Goal: Task Accomplishment & Management: Complete application form

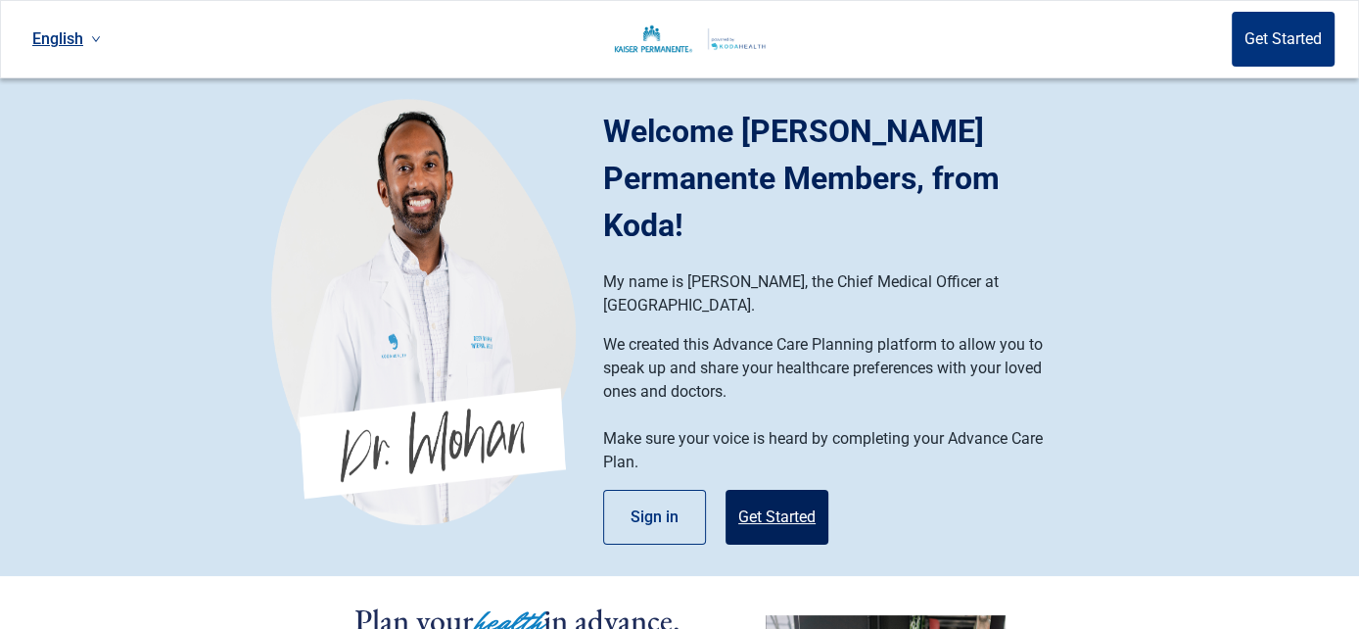
click at [767, 490] on button "Get Started" at bounding box center [777, 517] width 103 height 55
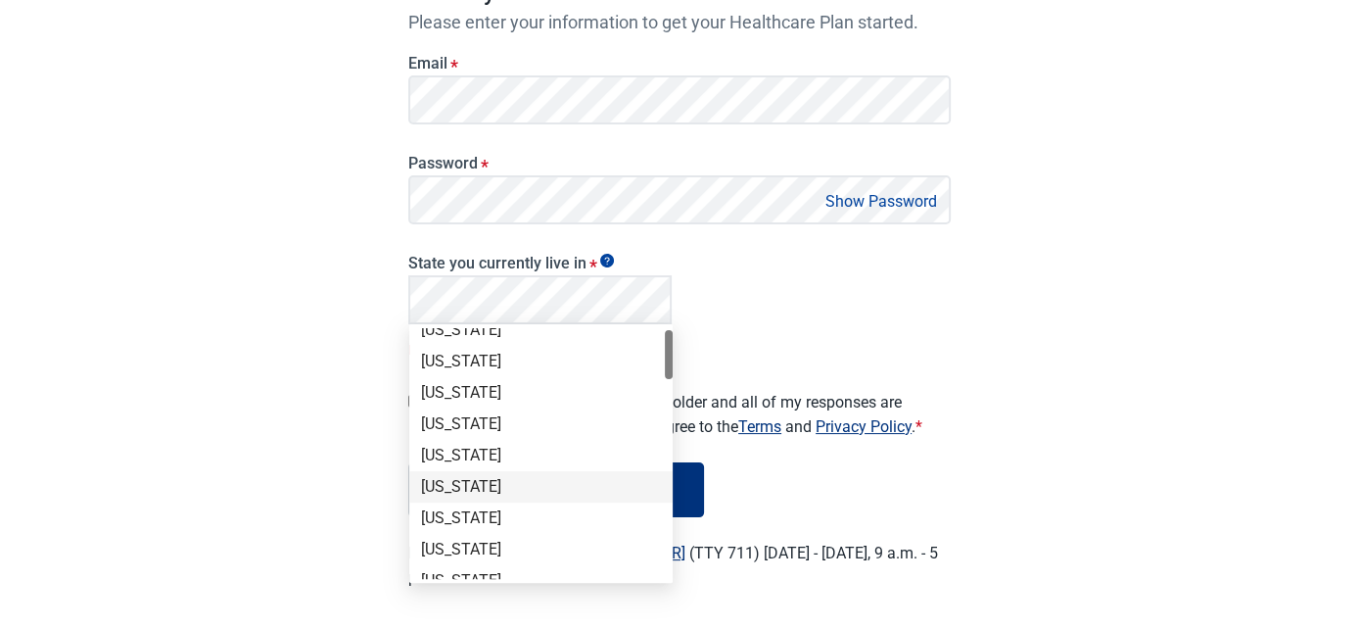
scroll to position [10, 0]
click at [564, 446] on div "[US_STATE]" at bounding box center [540, 459] width 263 height 31
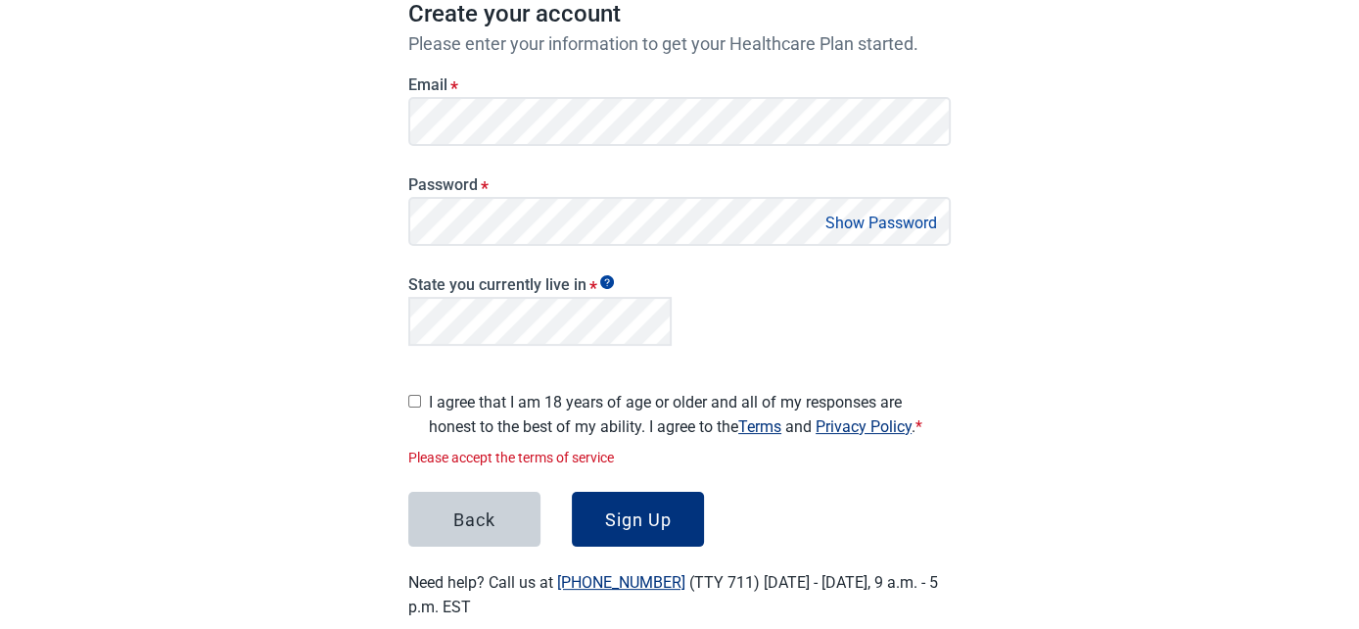
scroll to position [239, 0]
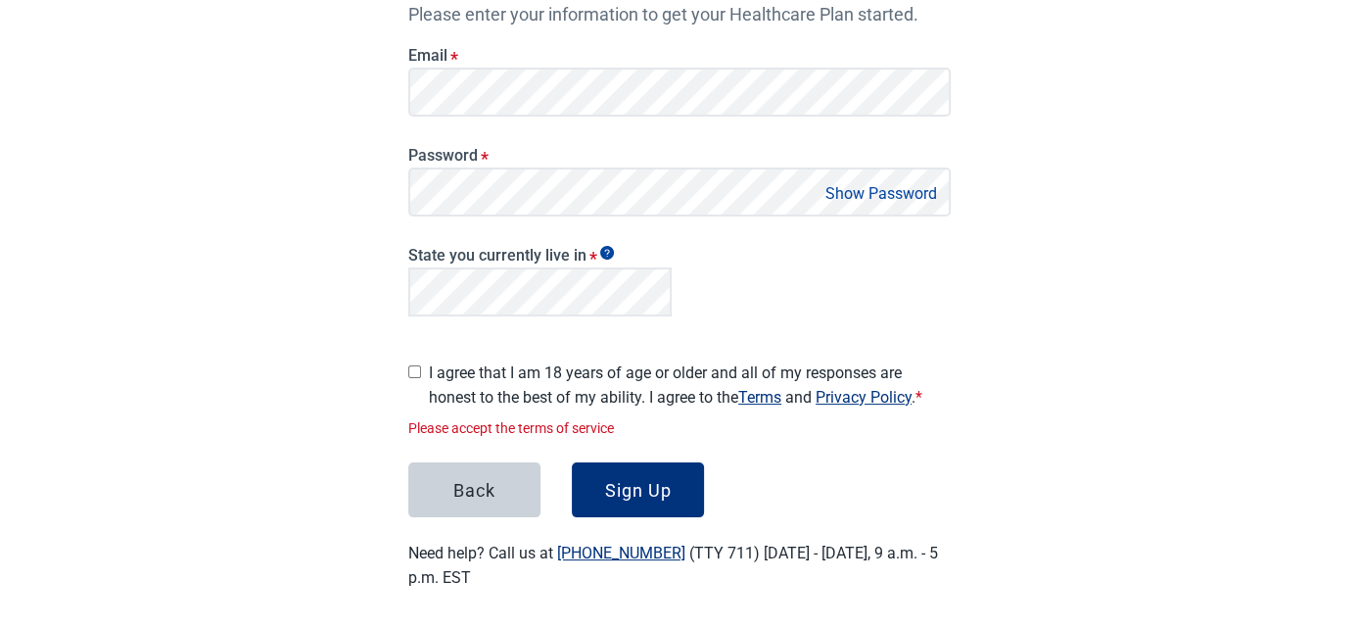
click at [413, 392] on div "I agree that I am 18 years of age or older and all of my responses are honest t…" at bounding box center [679, 381] width 542 height 57
click at [415, 365] on input "I agree that I am 18 years of age or older and all of my responses are honest t…" at bounding box center [414, 371] width 13 height 13
checkbox input "true"
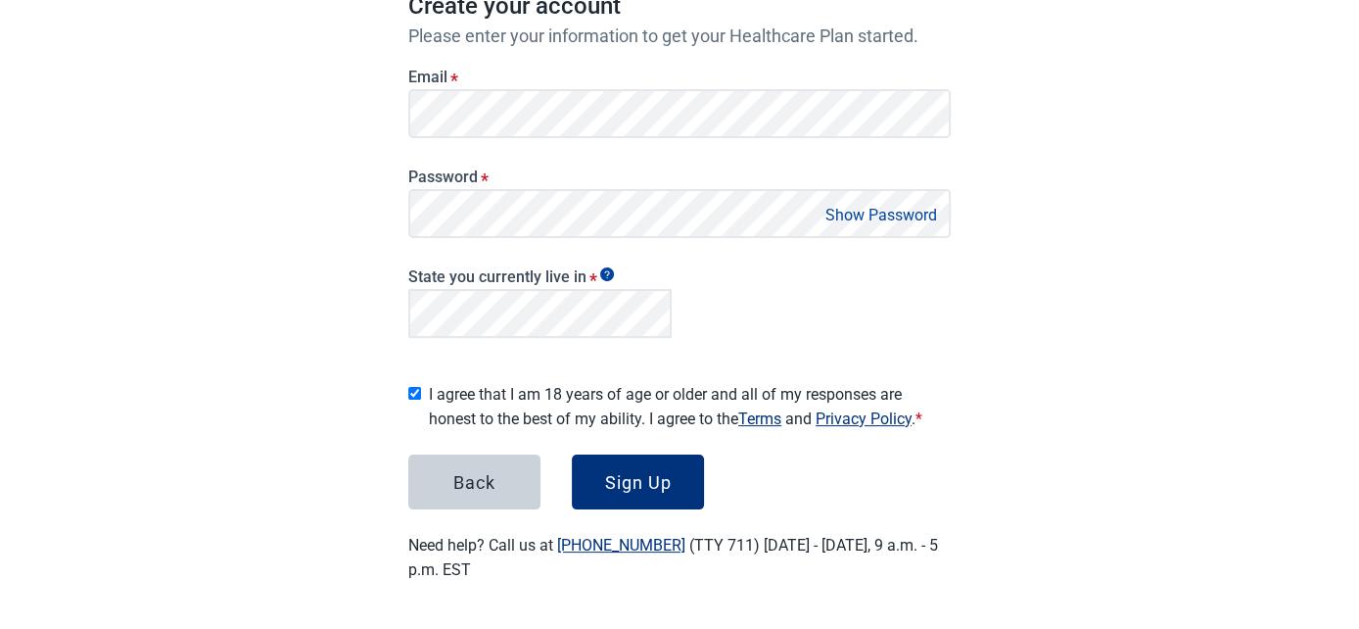
scroll to position [210, 0]
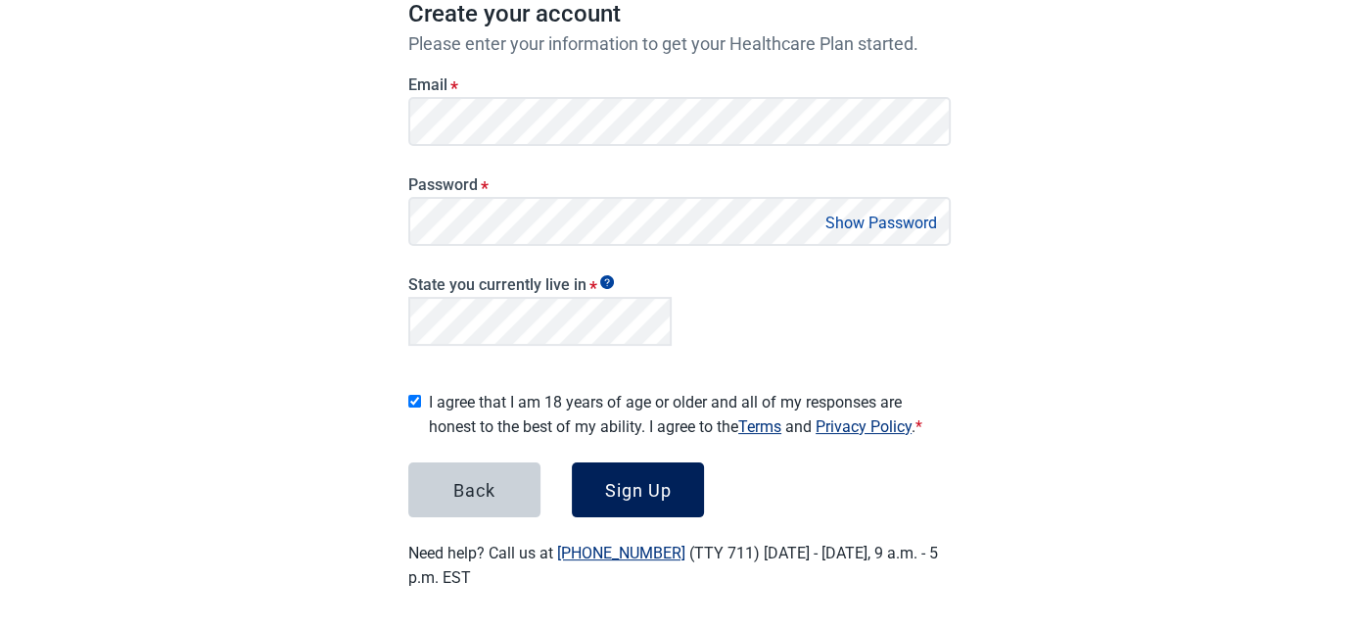
click at [624, 469] on button "Sign Up" at bounding box center [638, 489] width 132 height 55
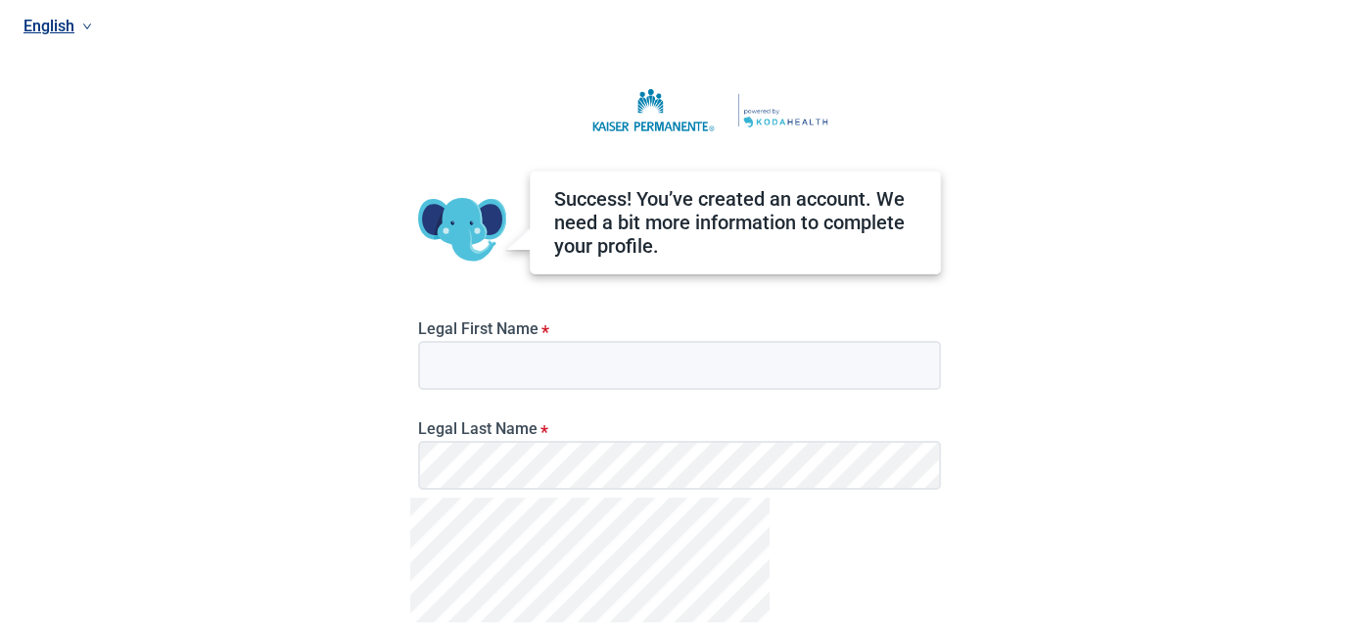
click at [809, 329] on label "Legal First Name *" at bounding box center [679, 328] width 523 height 19
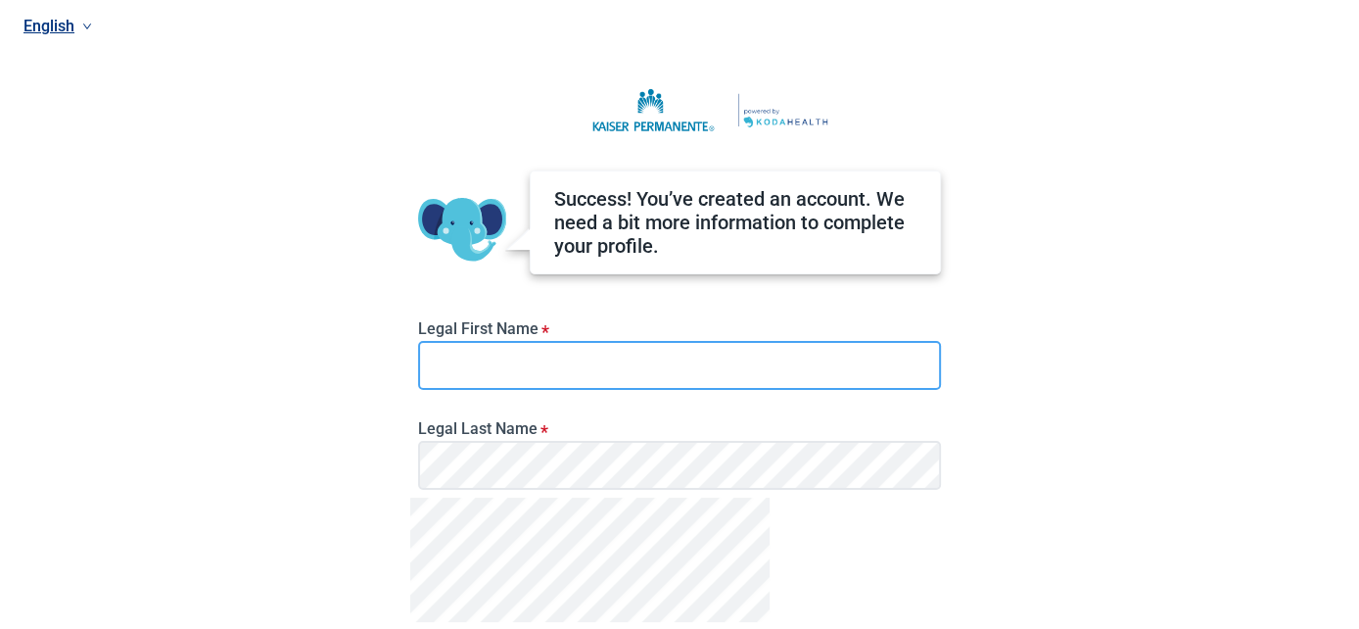
click at [809, 341] on input "Legal First Name *" at bounding box center [679, 365] width 523 height 49
type input "[PERSON_NAME]"
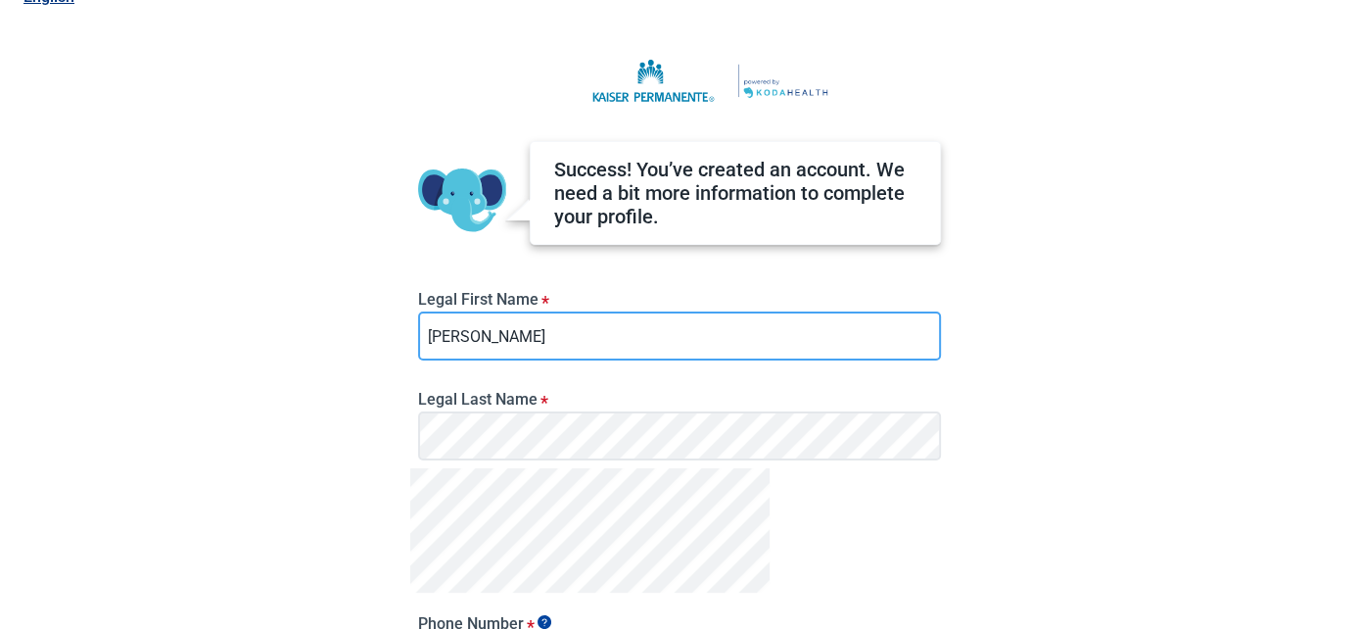
scroll to position [160, 0]
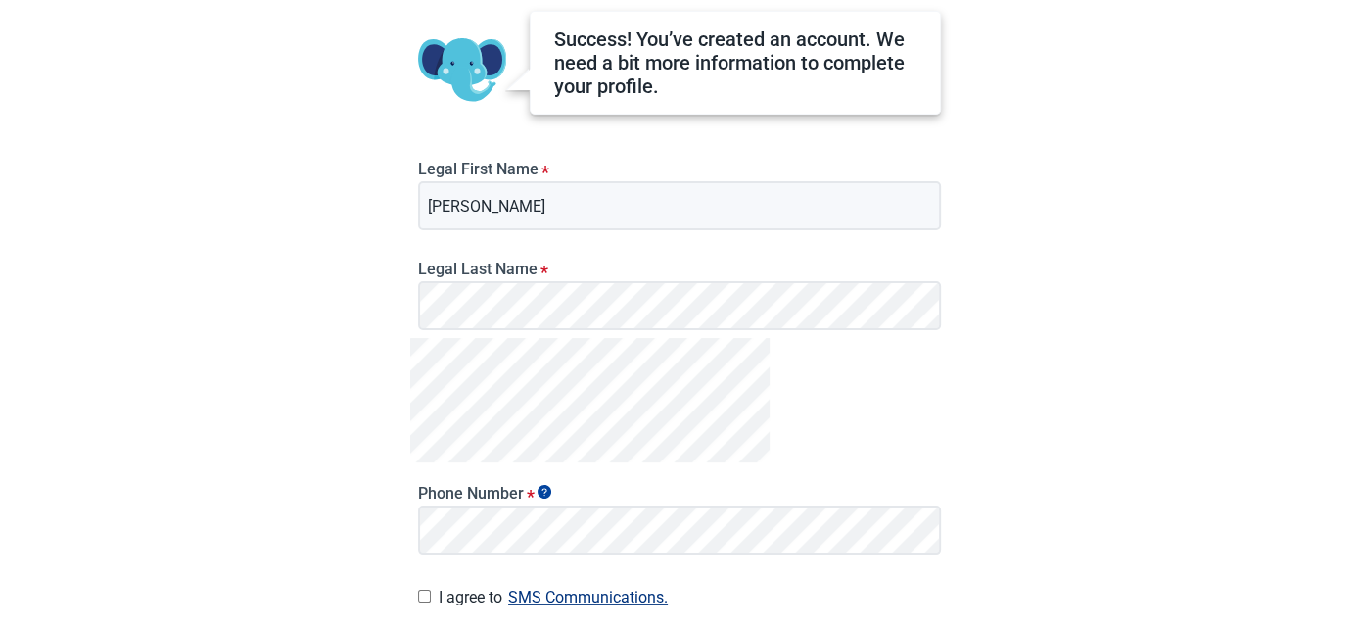
click at [924, 439] on div "Phone Number *" at bounding box center [679, 450] width 539 height 224
click at [425, 593] on input "I agree to SMS Communications." at bounding box center [424, 595] width 13 height 13
checkbox input "true"
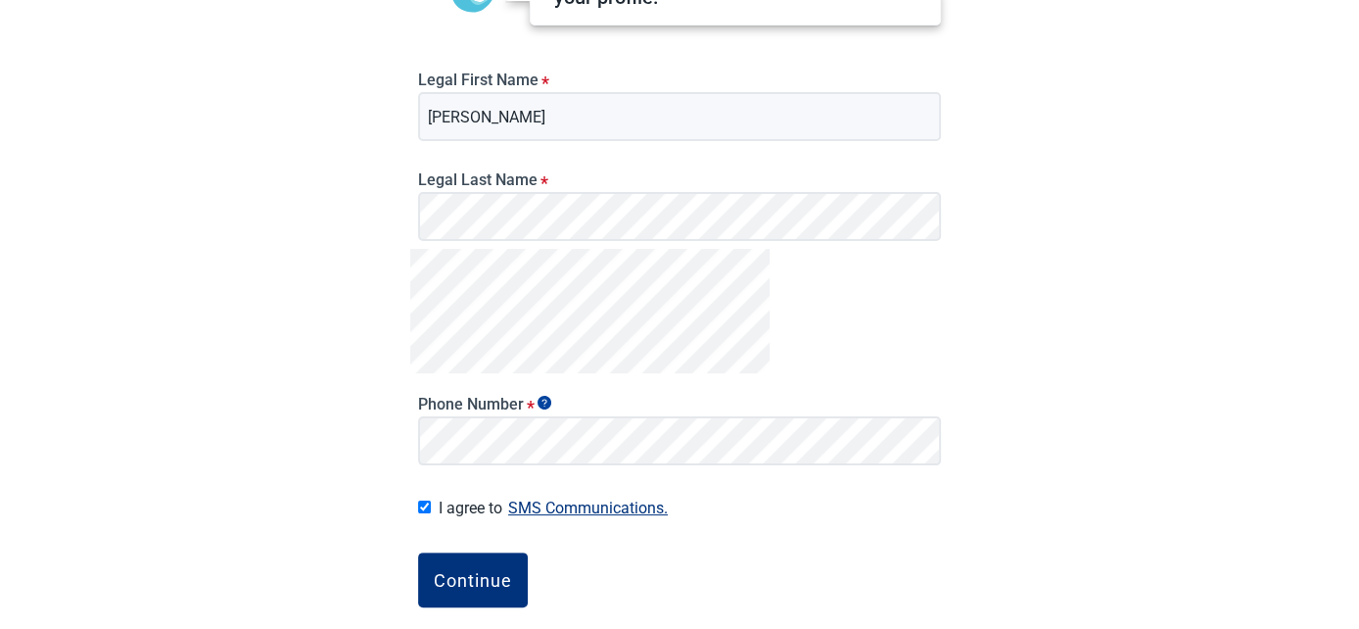
scroll to position [321, 0]
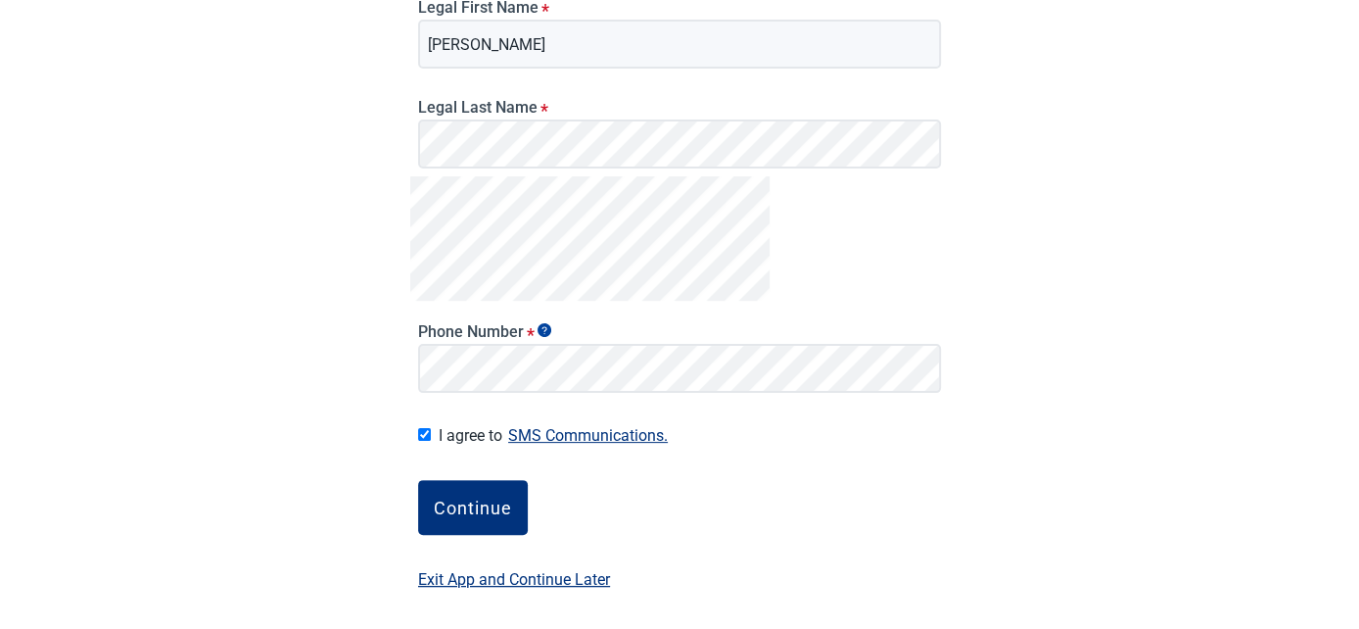
click at [461, 538] on div "Continue Exit App and Continue Later" at bounding box center [679, 519] width 523 height 78
drag, startPoint x: 470, startPoint y: 487, endPoint x: 644, endPoint y: 514, distance: 176.4
click at [470, 489] on button "Continue" at bounding box center [473, 507] width 110 height 55
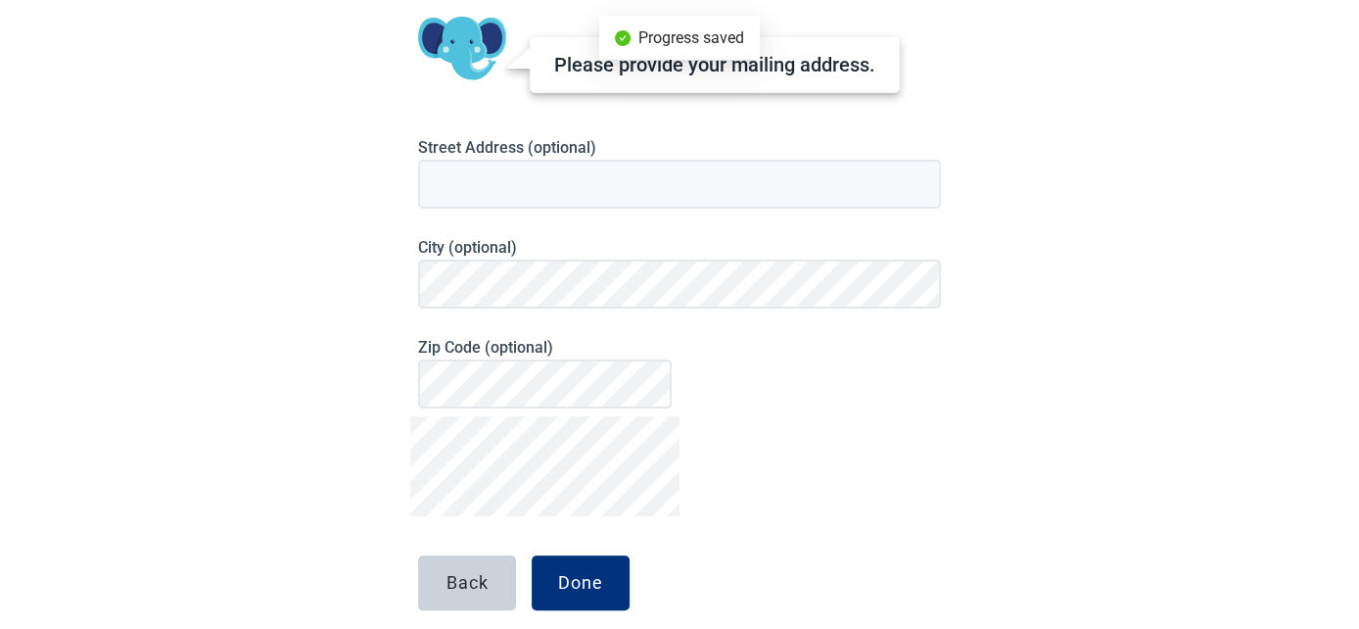
scroll to position [58, 0]
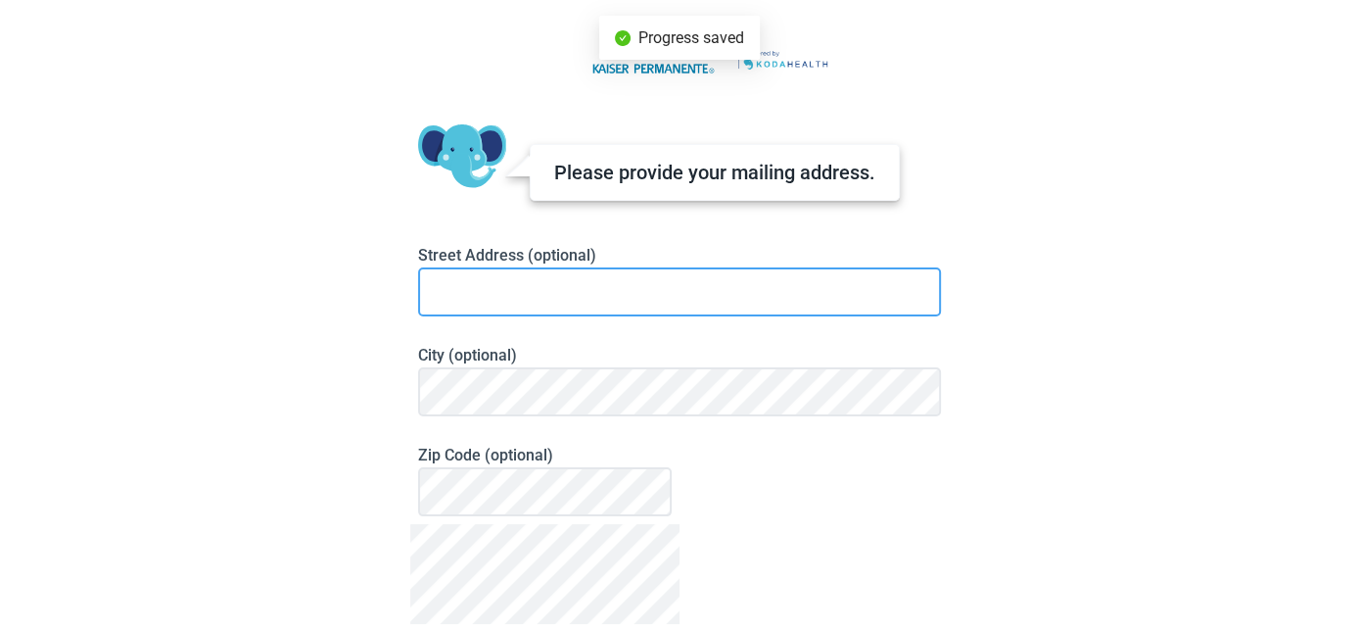
click at [666, 273] on input at bounding box center [679, 291] width 523 height 49
type input "[STREET_ADDRESS]"
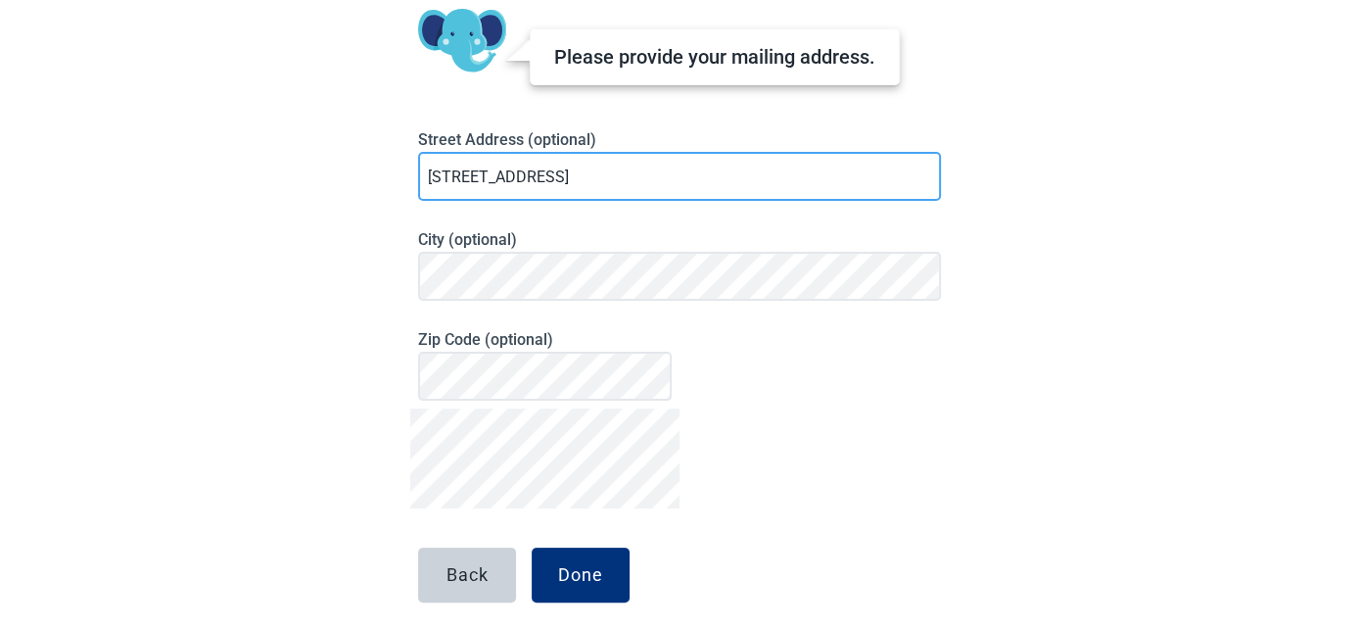
scroll to position [242, 0]
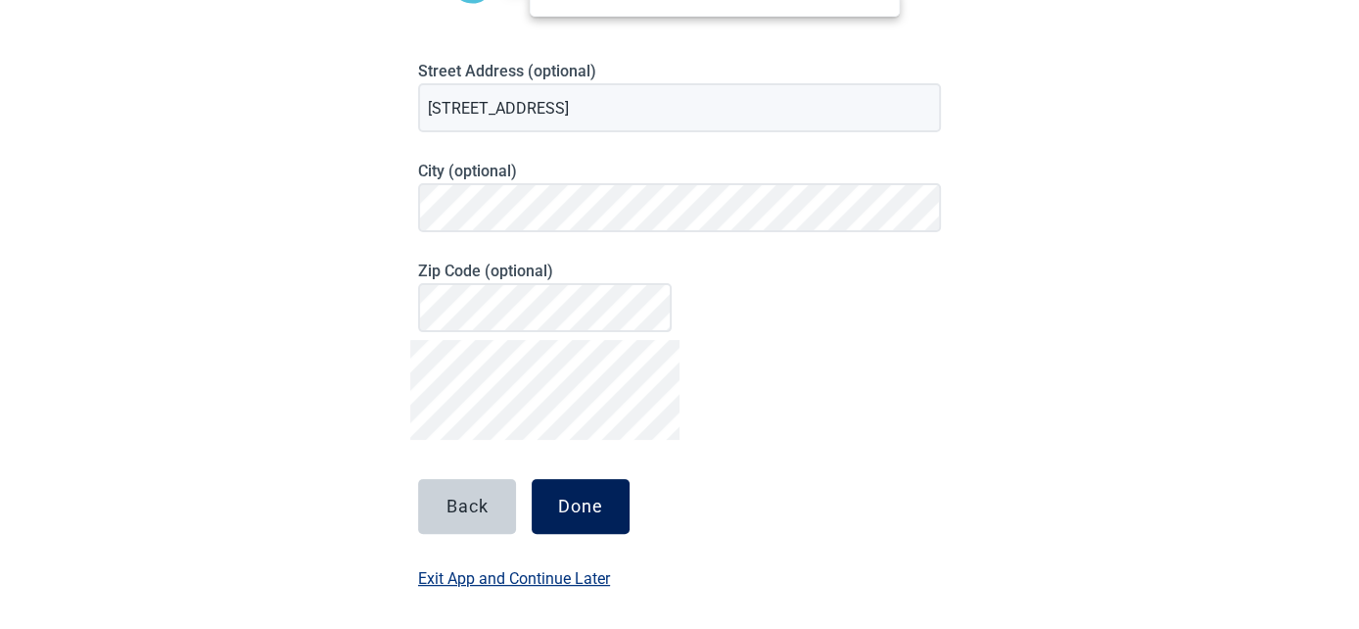
click at [588, 494] on button "Done" at bounding box center [581, 506] width 98 height 55
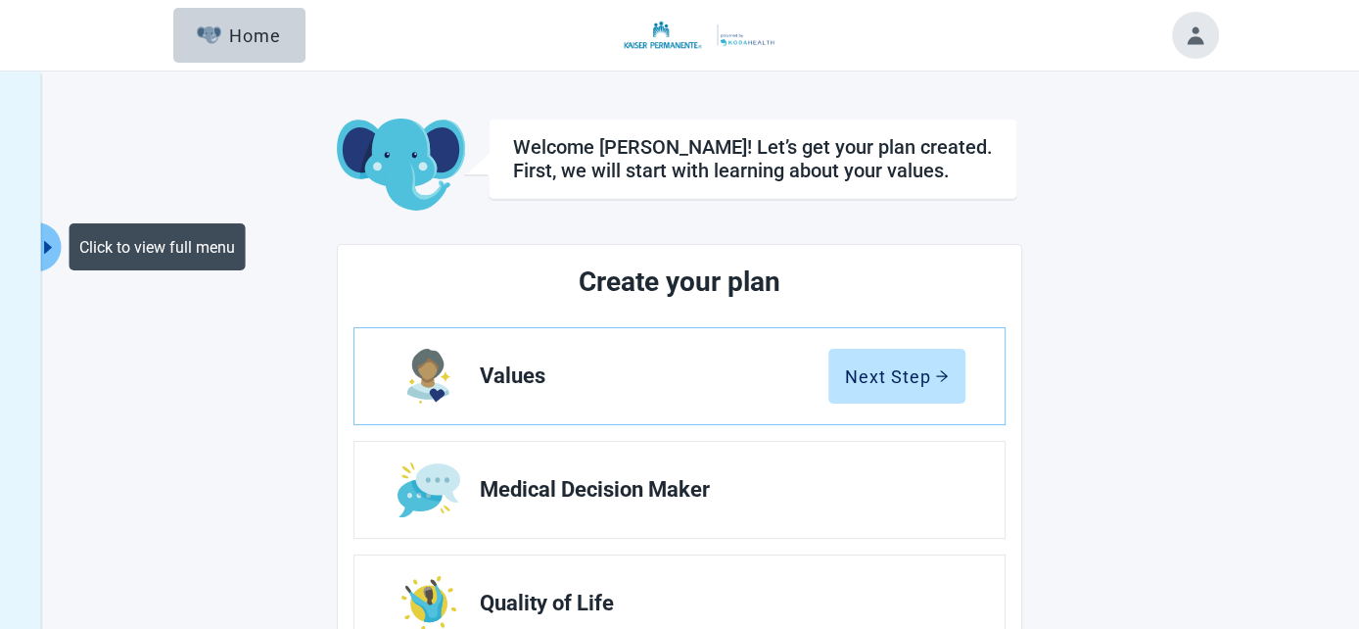
click at [51, 252] on icon "caret-right" at bounding box center [47, 247] width 19 height 19
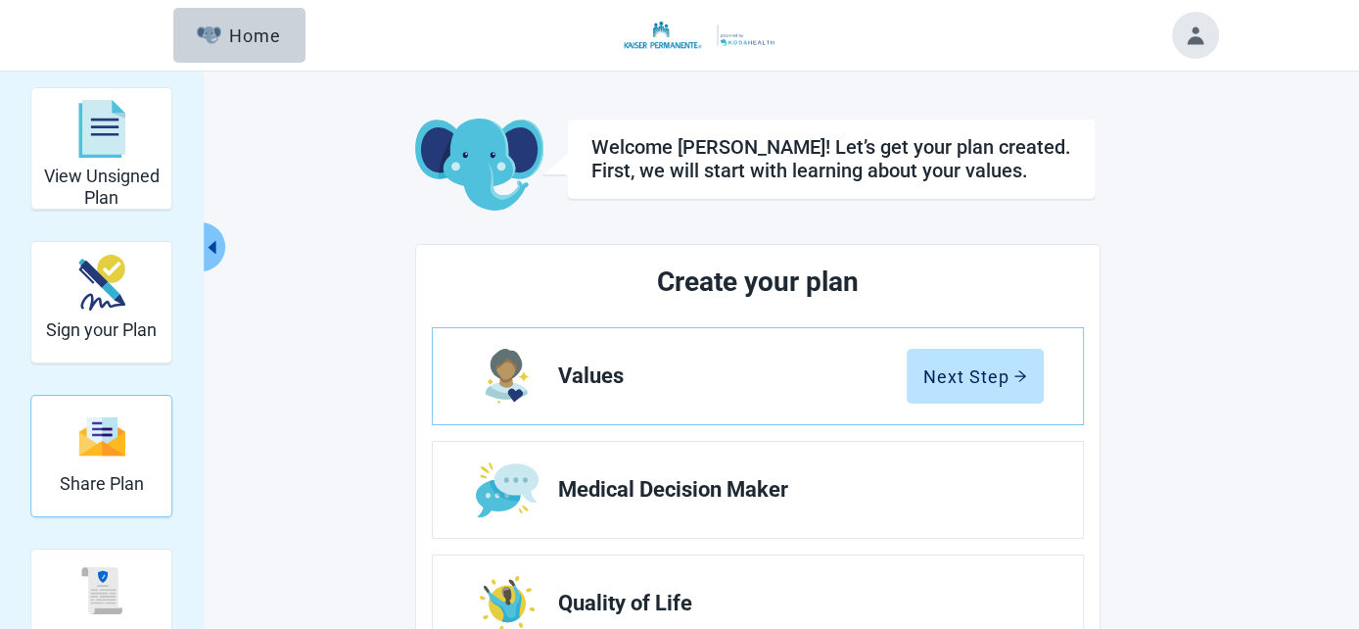
click at [87, 429] on img "Share Plan" at bounding box center [101, 436] width 47 height 42
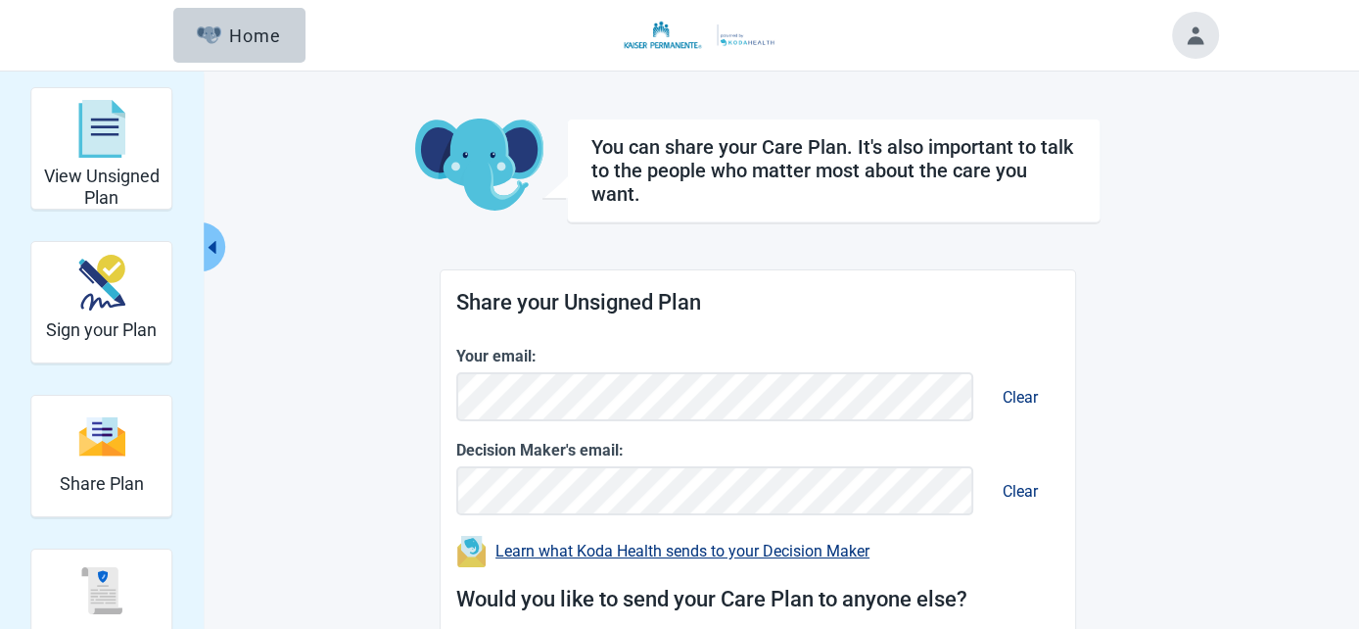
click at [1157, 526] on main "You can share your Care Plan. It's also important to talk to the people who mat…" at bounding box center [758, 543] width 920 height 850
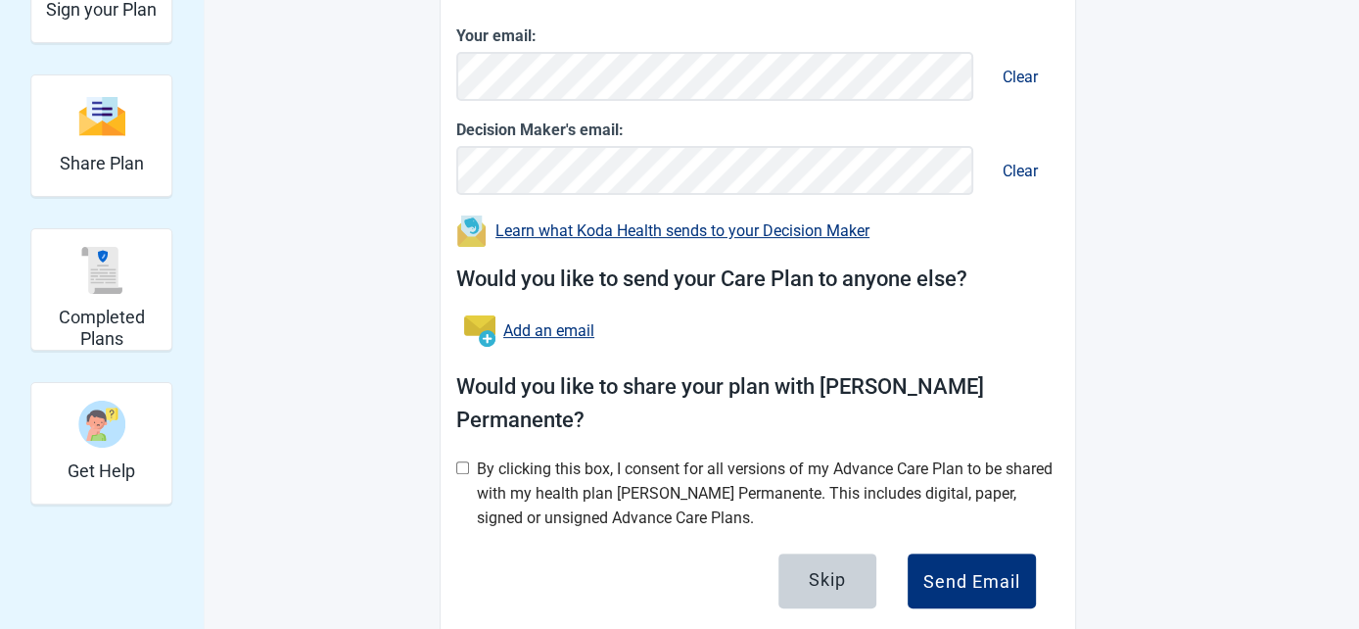
scroll to position [309, 0]
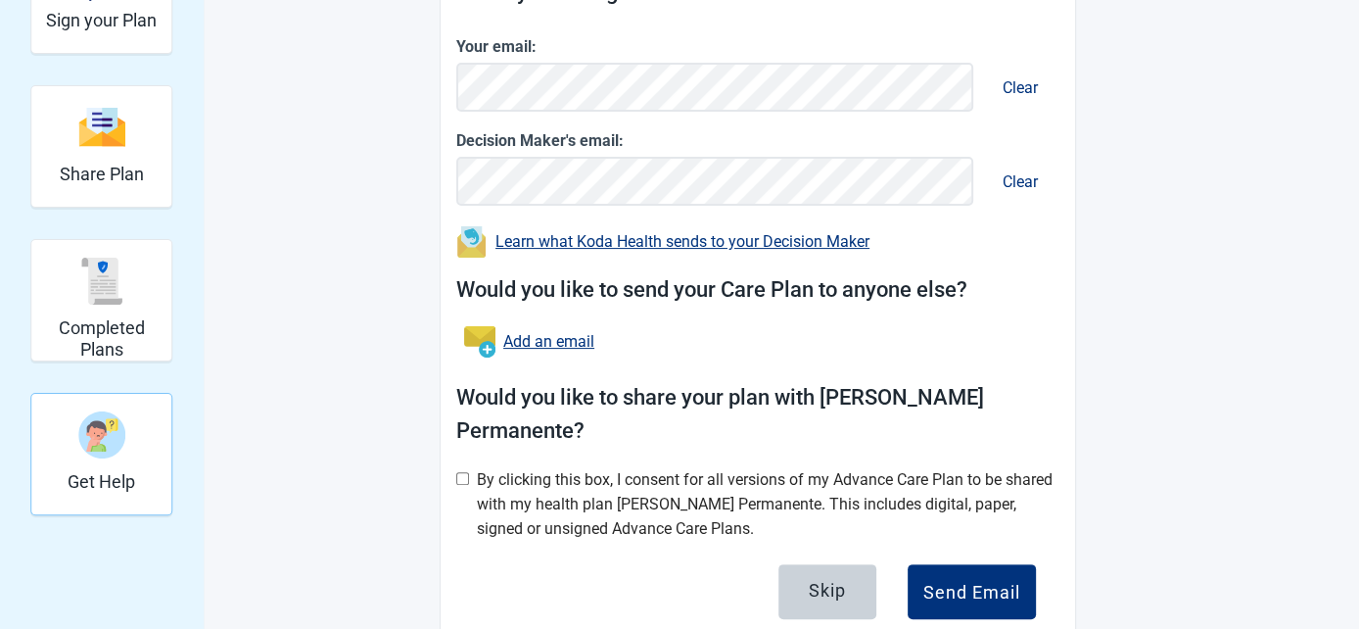
click at [137, 486] on div "Get Help" at bounding box center [101, 454] width 142 height 122
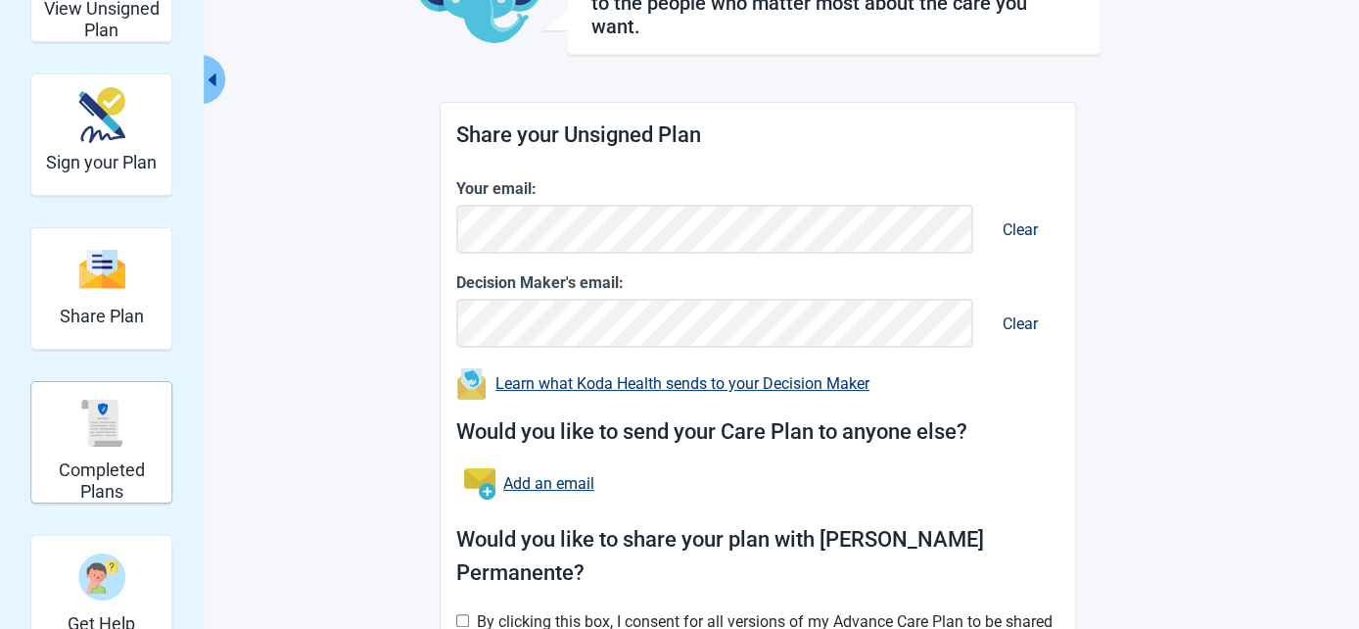
scroll to position [165, 0]
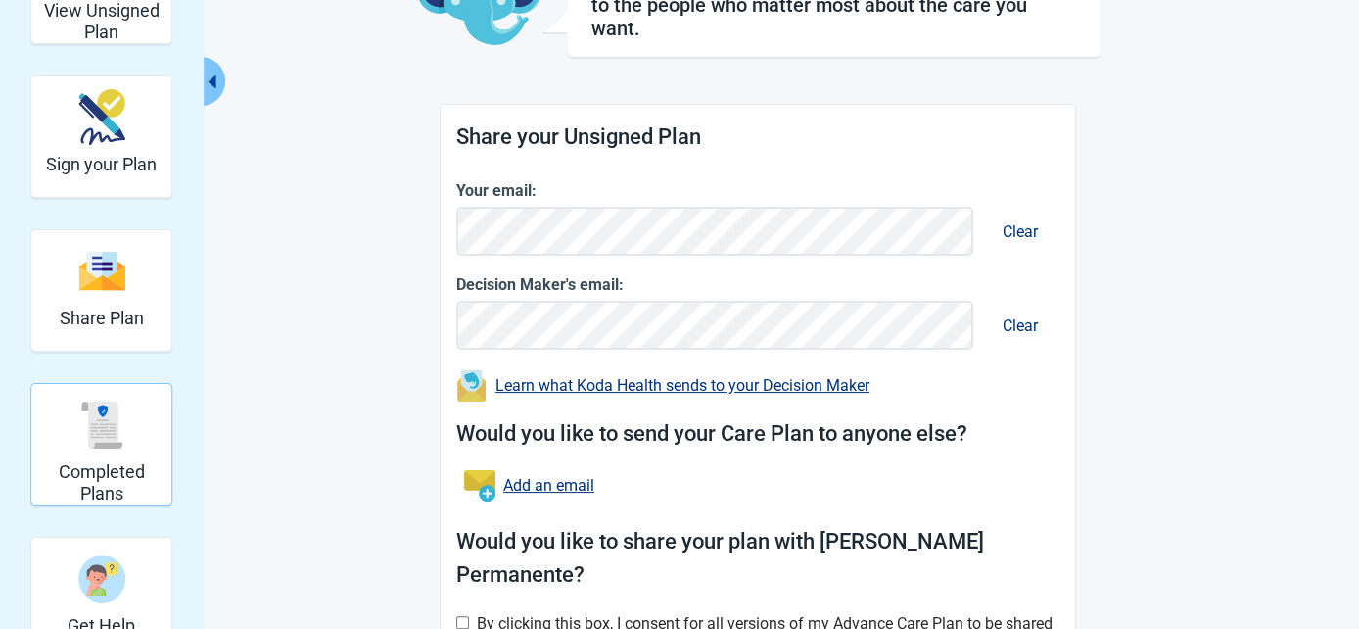
click at [132, 436] on div "Completed Plans" at bounding box center [101, 424] width 124 height 73
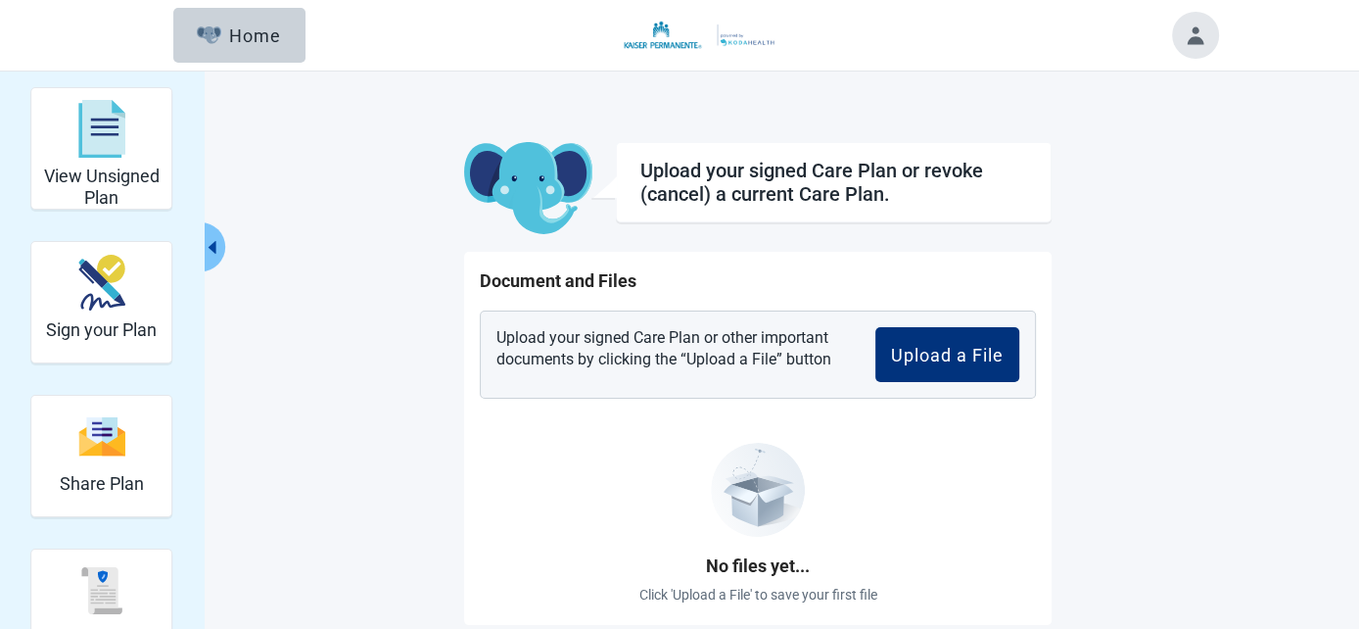
click at [664, 34] on img at bounding box center [680, 35] width 201 height 31
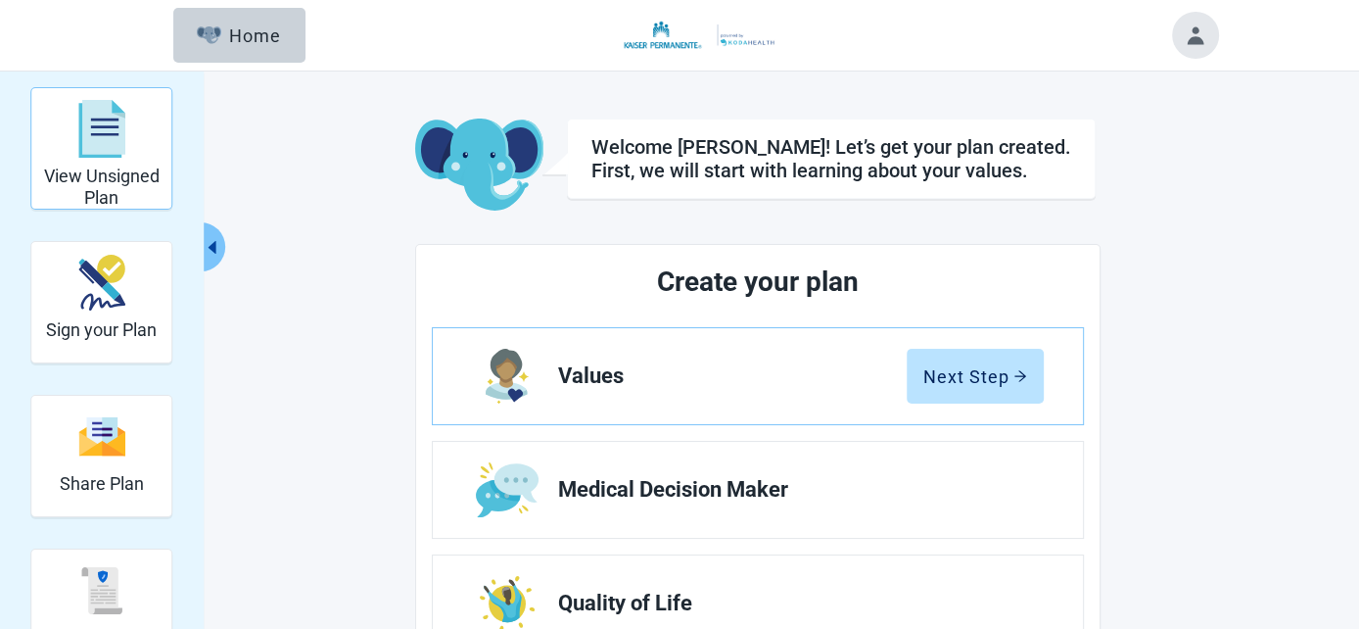
click at [141, 173] on h2 "View Unsigned Plan" at bounding box center [101, 186] width 124 height 42
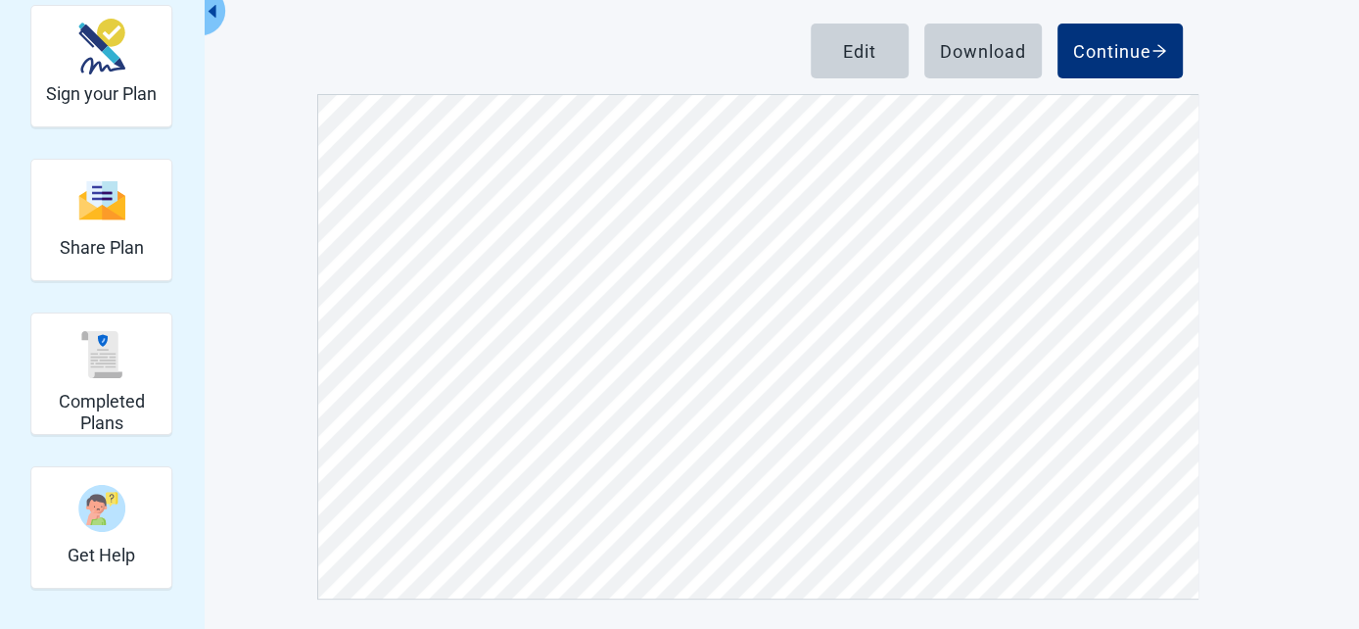
scroll to position [7457, 0]
